Goal: Transaction & Acquisition: Book appointment/travel/reservation

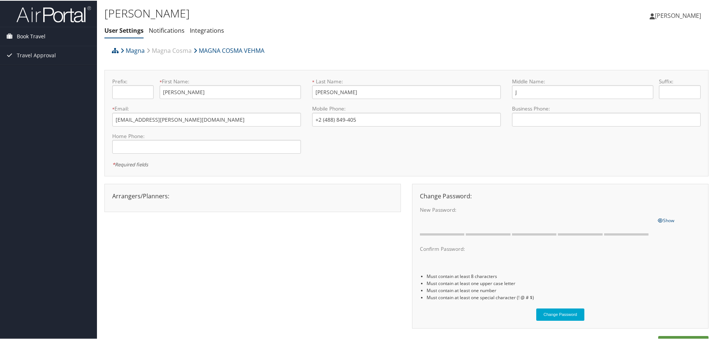
click at [40, 35] on span "Book Travel" at bounding box center [31, 35] width 29 height 19
click at [36, 60] on link "Book/Manage Online Trips" at bounding box center [48, 61] width 97 height 11
